Goal: Task Accomplishment & Management: Use online tool/utility

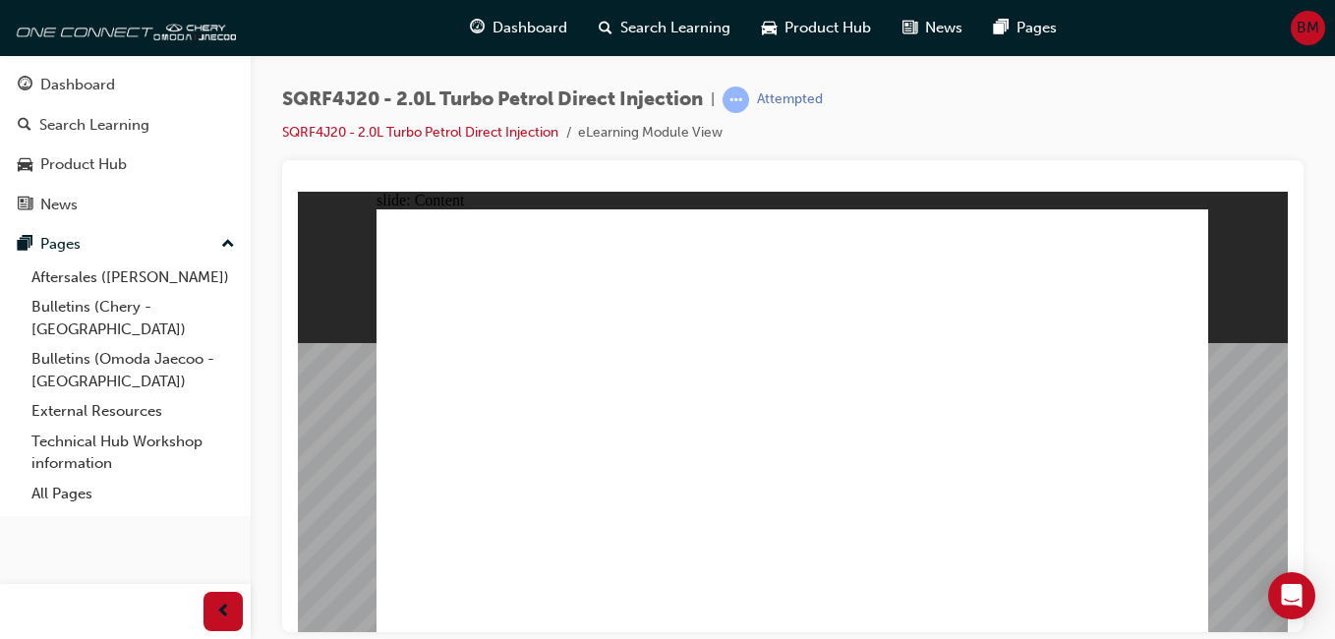
drag, startPoint x: 805, startPoint y: 309, endPoint x: 936, endPoint y: 292, distance: 131.9
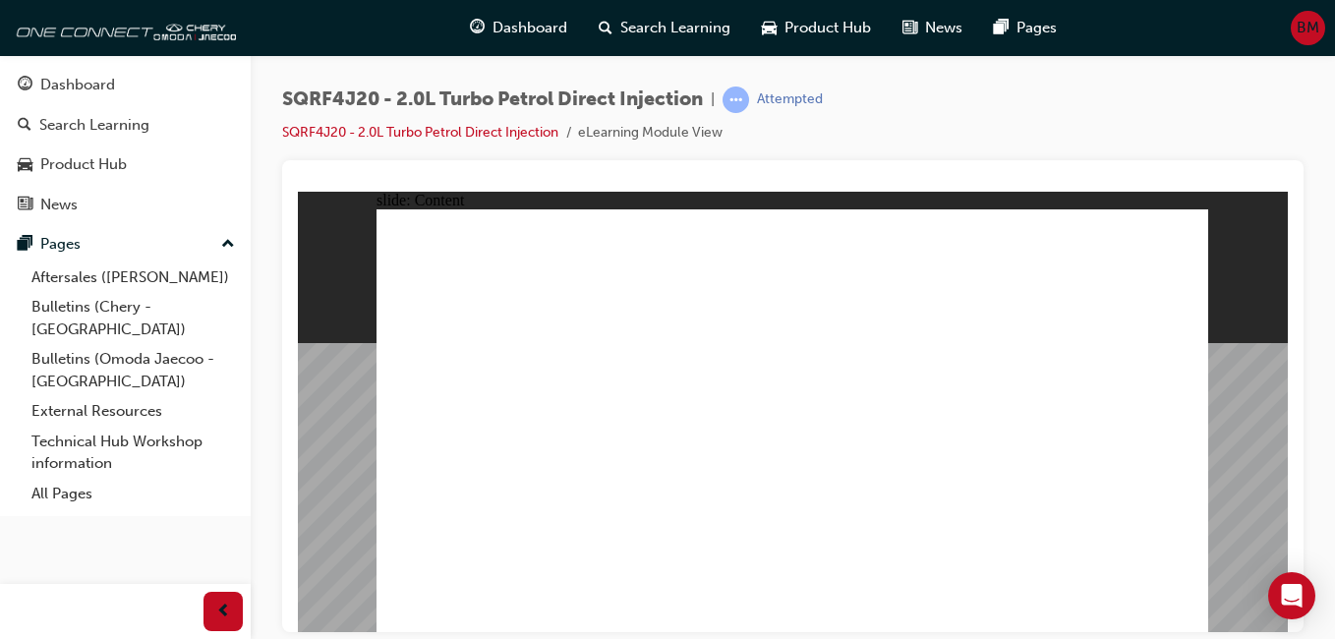
drag, startPoint x: 887, startPoint y: 305, endPoint x: 1049, endPoint y: 286, distance: 163.3
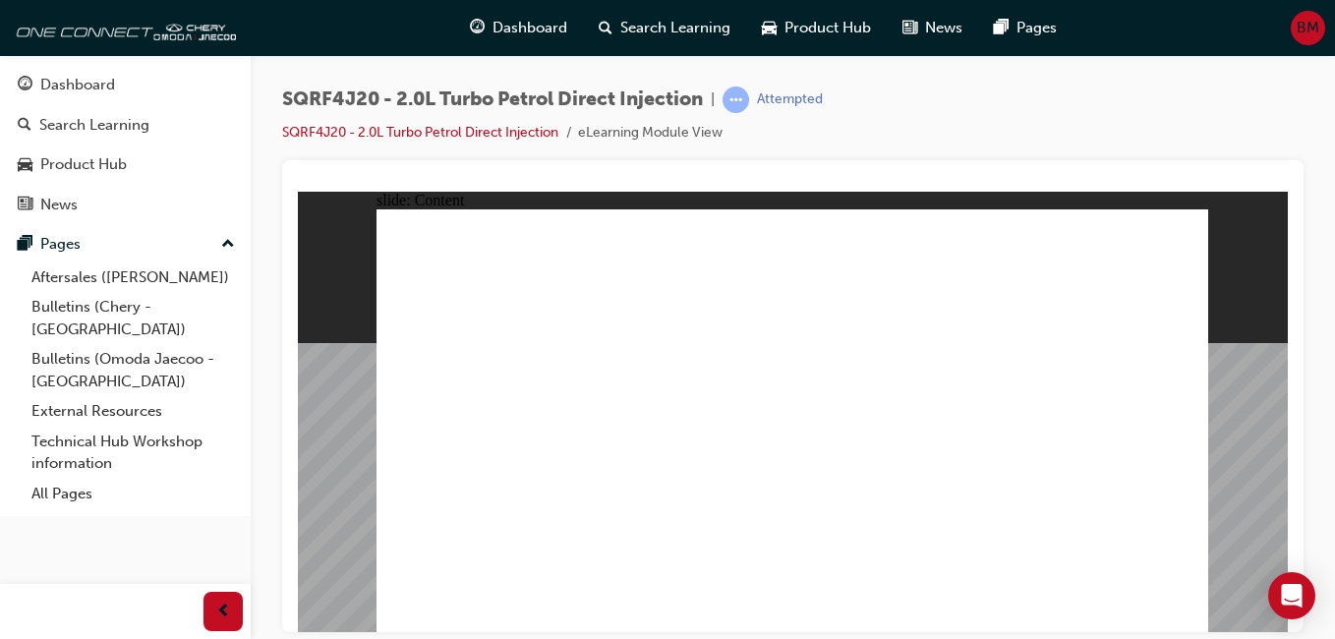
drag, startPoint x: 513, startPoint y: 521, endPoint x: 516, endPoint y: 548, distance: 26.7
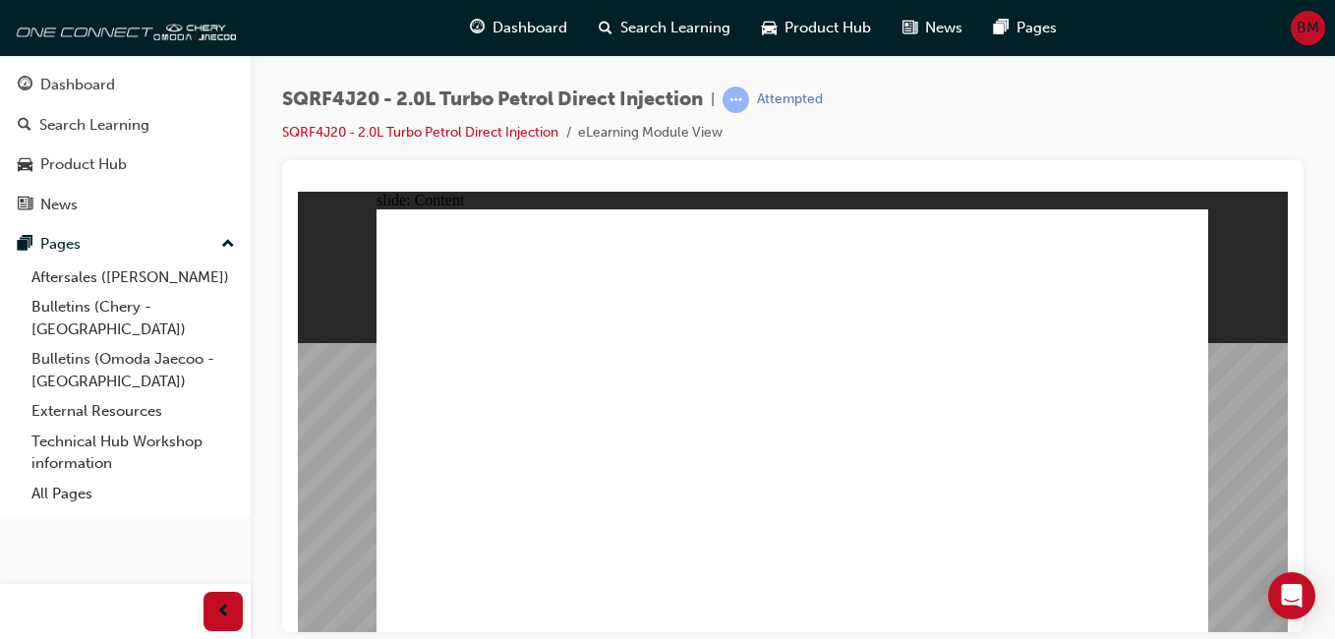
drag, startPoint x: 1038, startPoint y: 301, endPoint x: 1079, endPoint y: 351, distance: 65.0
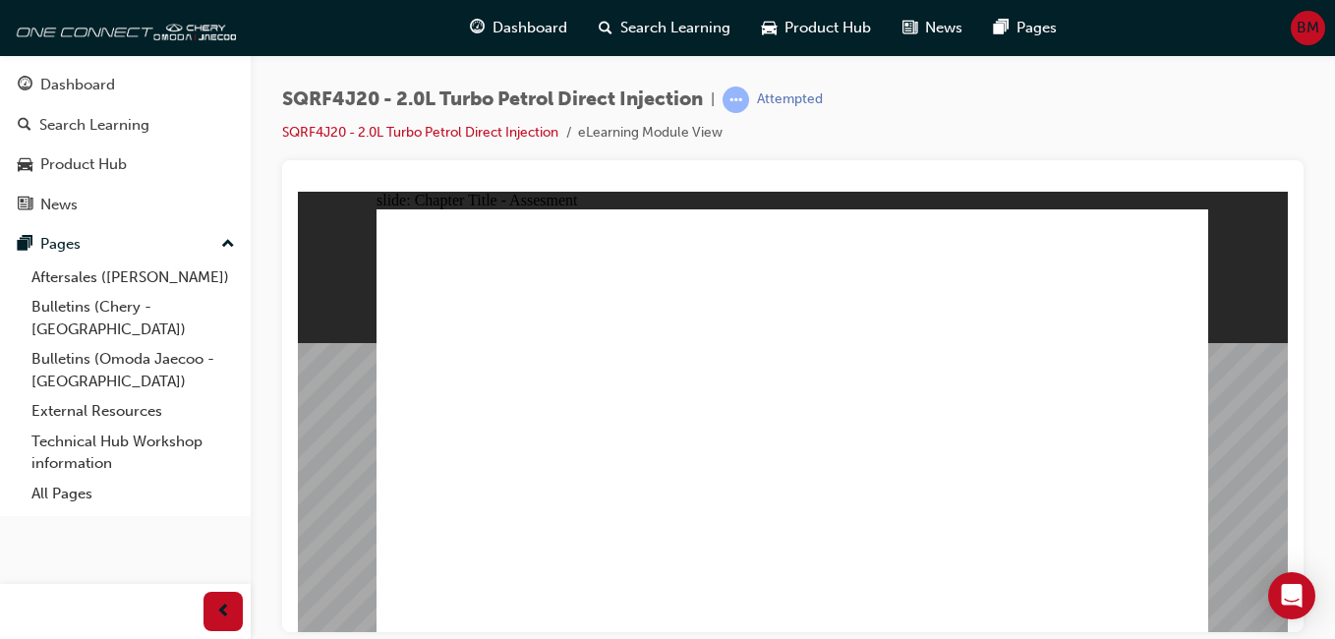
radio input "true"
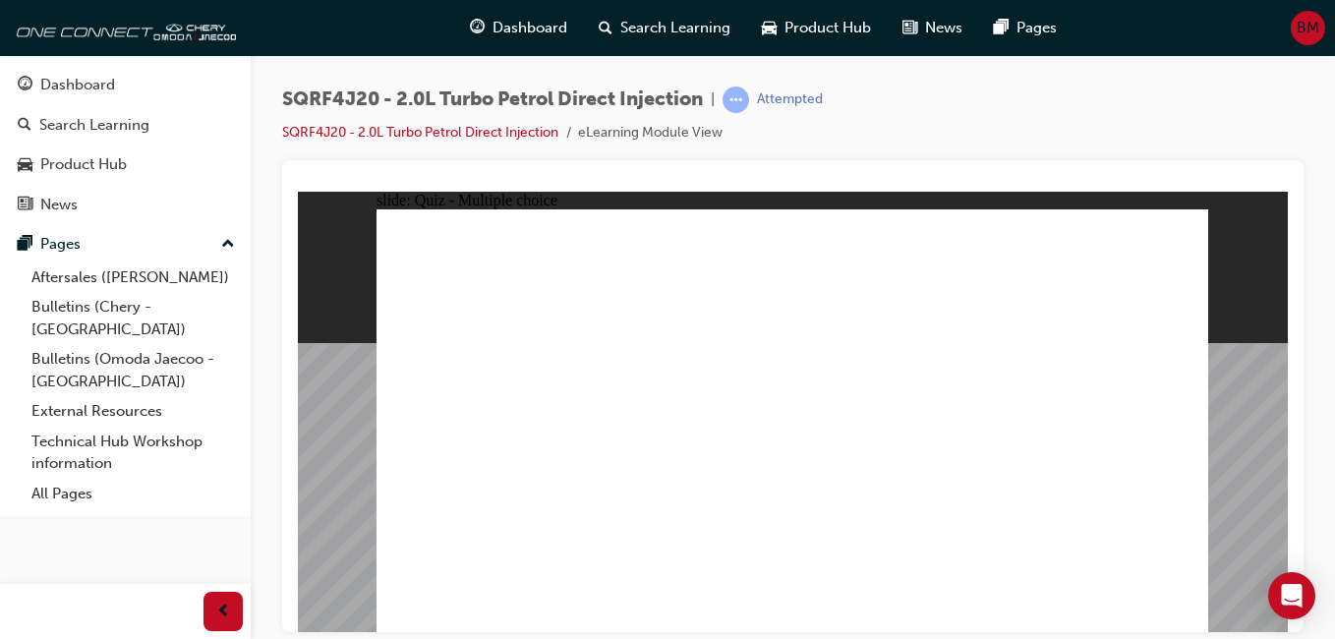
radio input "true"
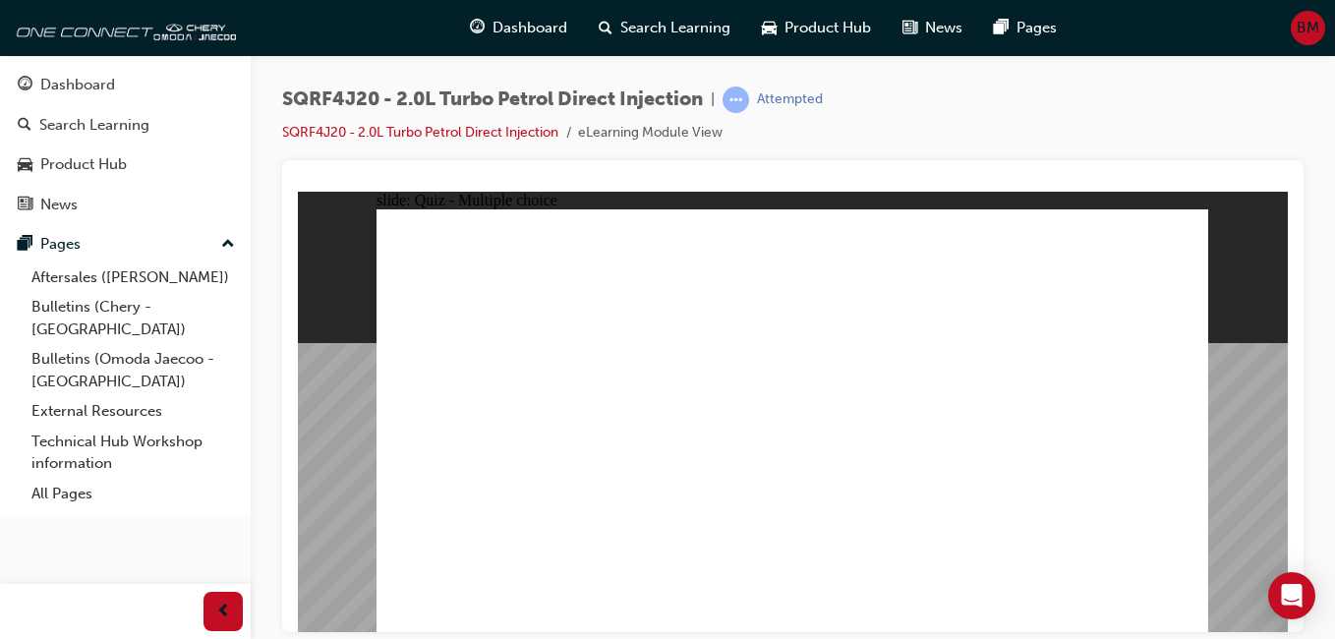
radio input "true"
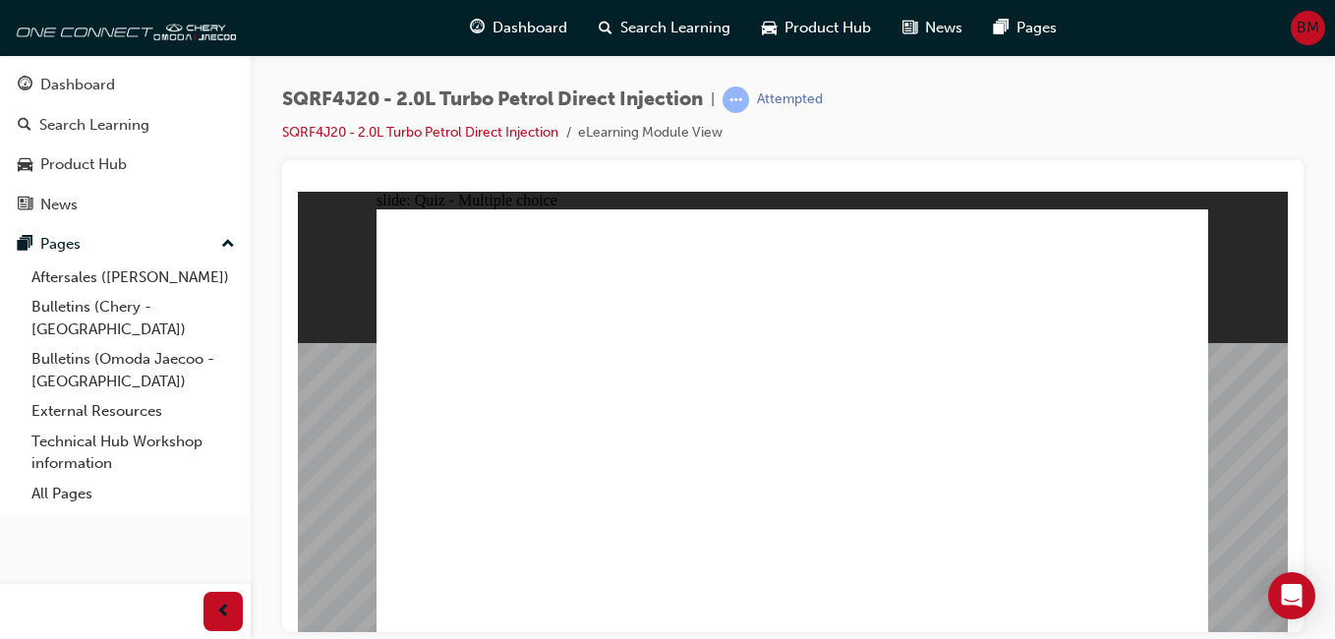
radio input "true"
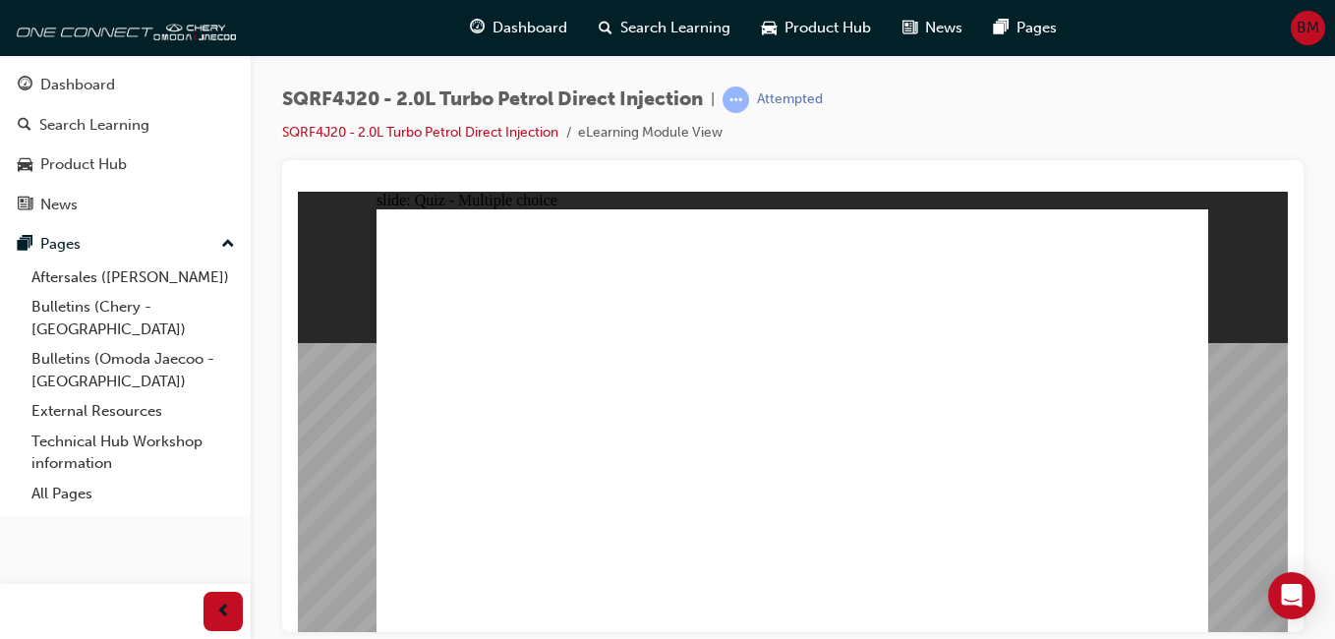
radio input "true"
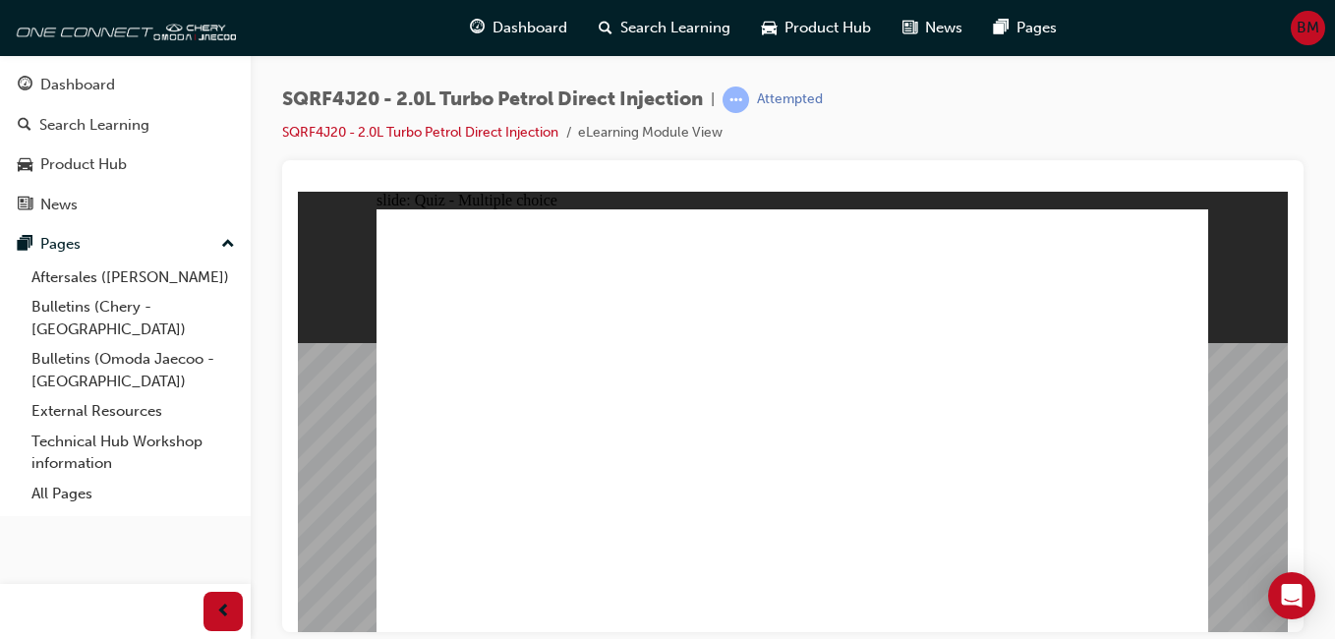
drag, startPoint x: 570, startPoint y: 563, endPoint x: 573, endPoint y: 553, distance: 10.3
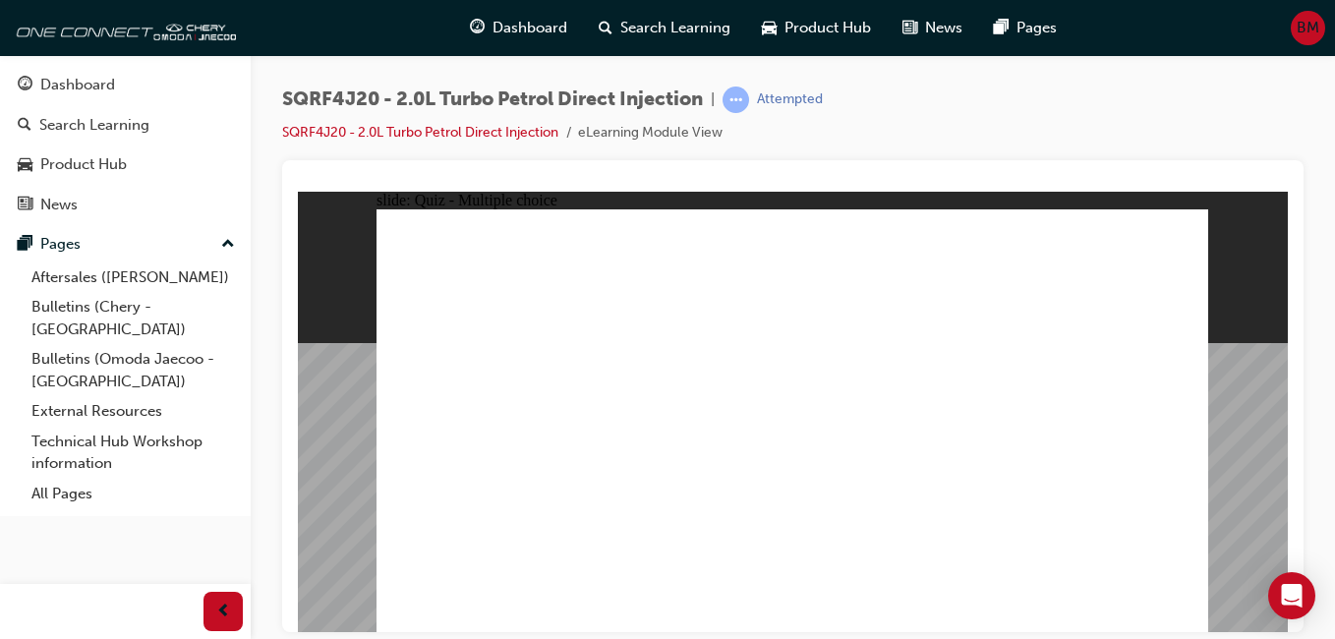
radio input "true"
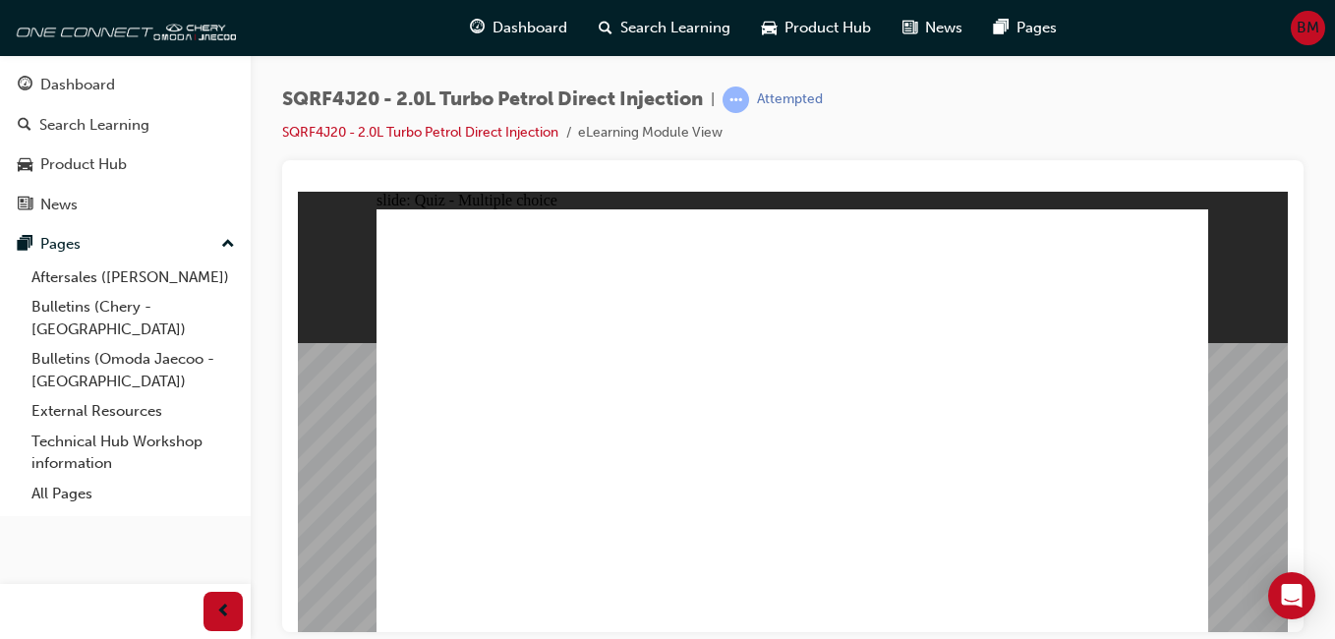
radio input "true"
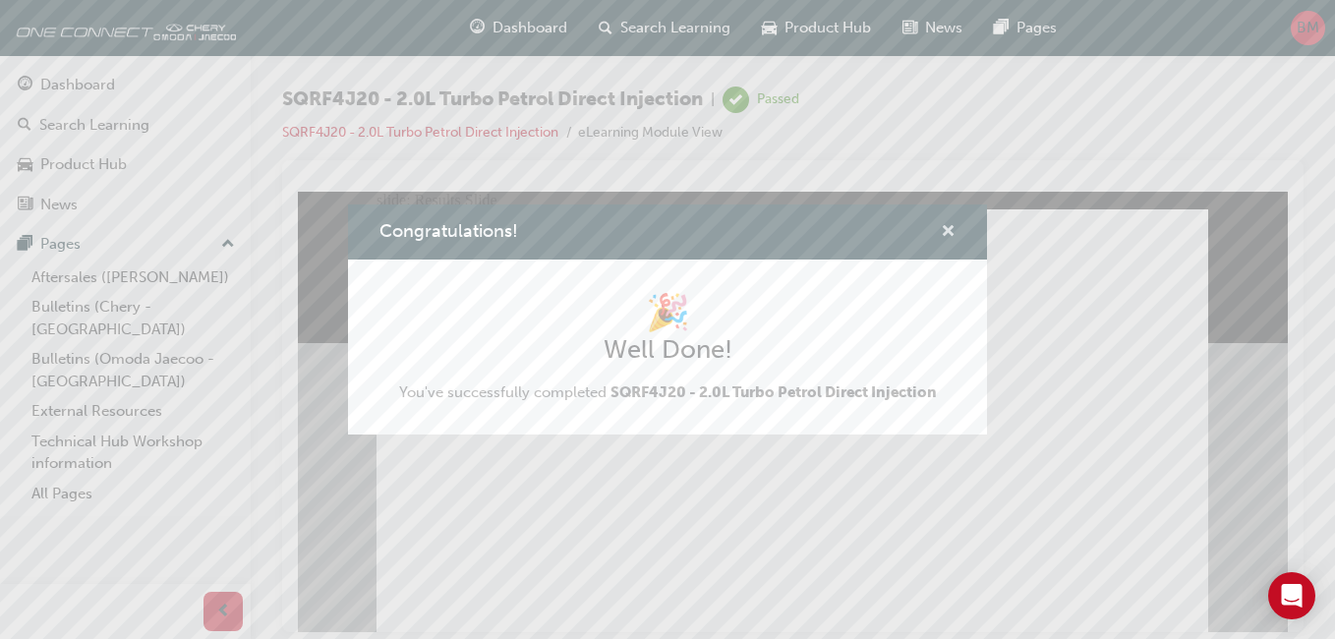
click at [949, 234] on span "cross-icon" at bounding box center [948, 233] width 15 height 18
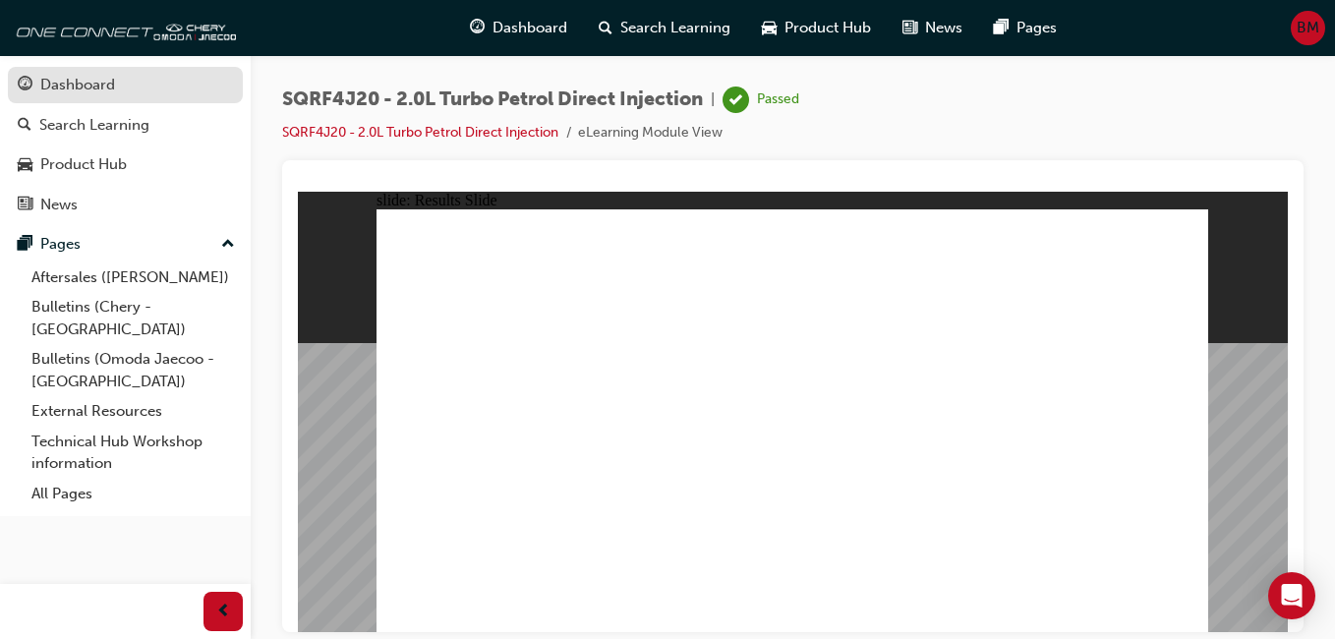
click at [56, 79] on div "Dashboard" at bounding box center [77, 85] width 75 height 23
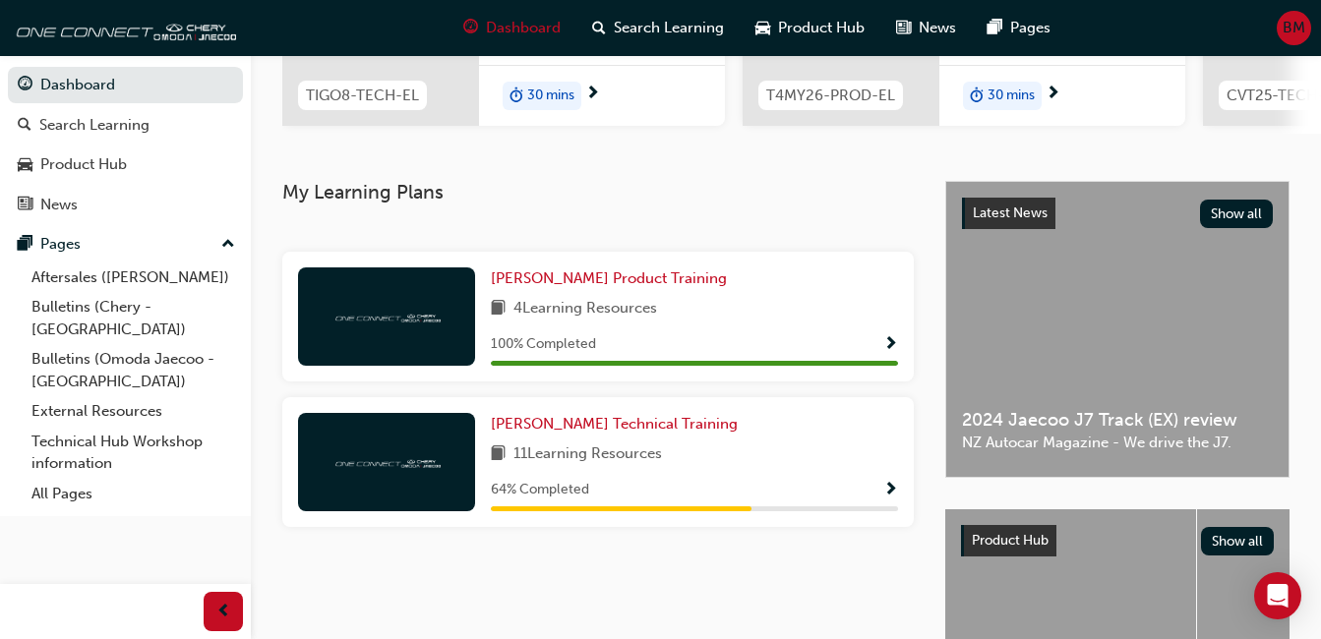
scroll to position [393, 0]
